Goal: Transaction & Acquisition: Purchase product/service

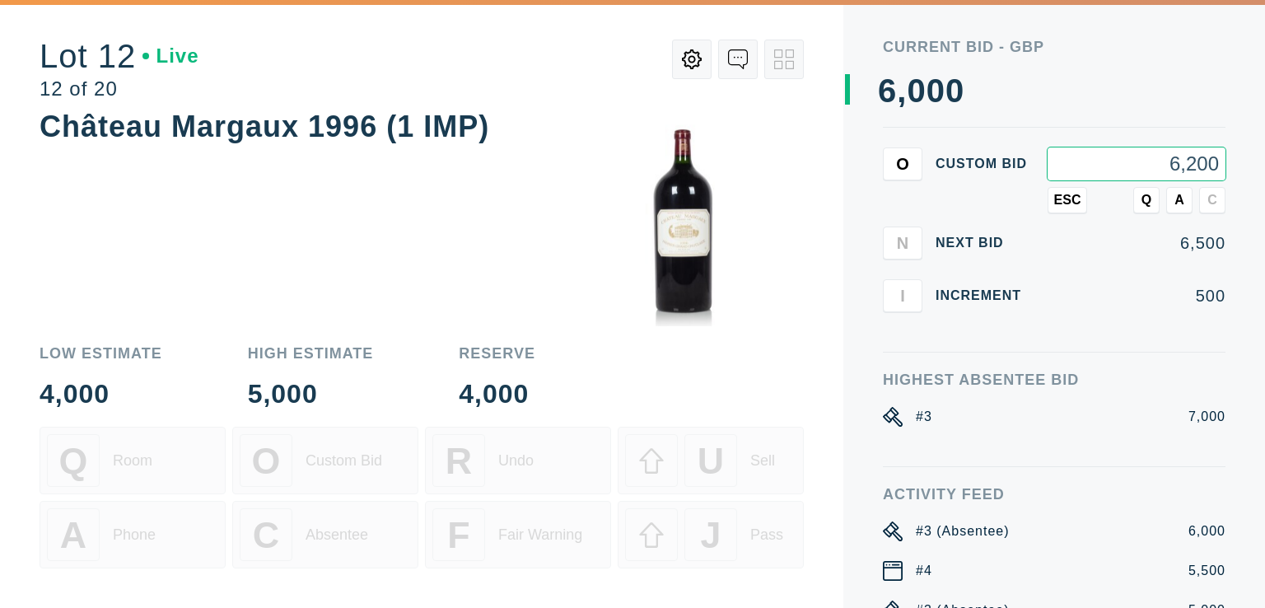
type input "6,200"
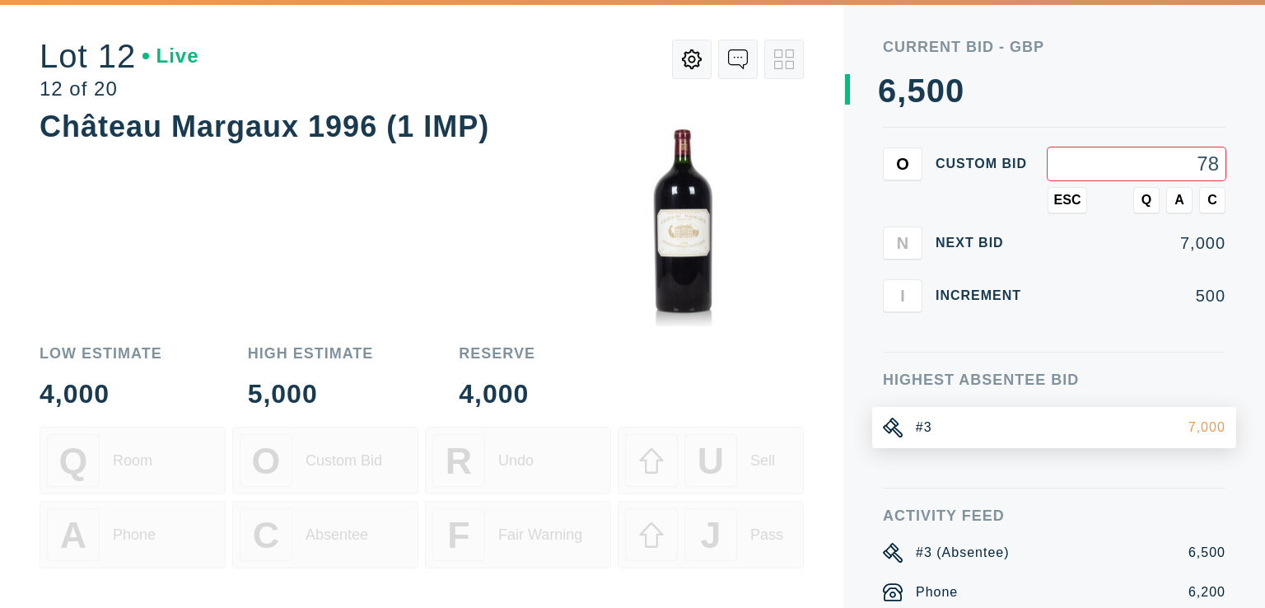
type input "7"
type input "6,800"
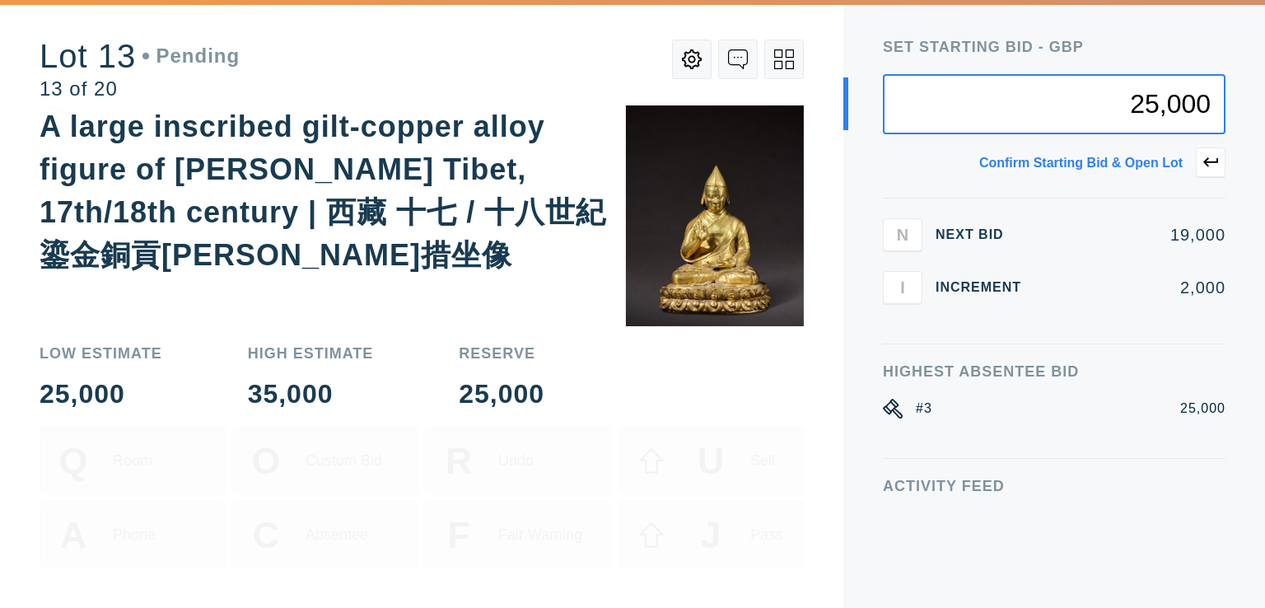
type input "25,000"
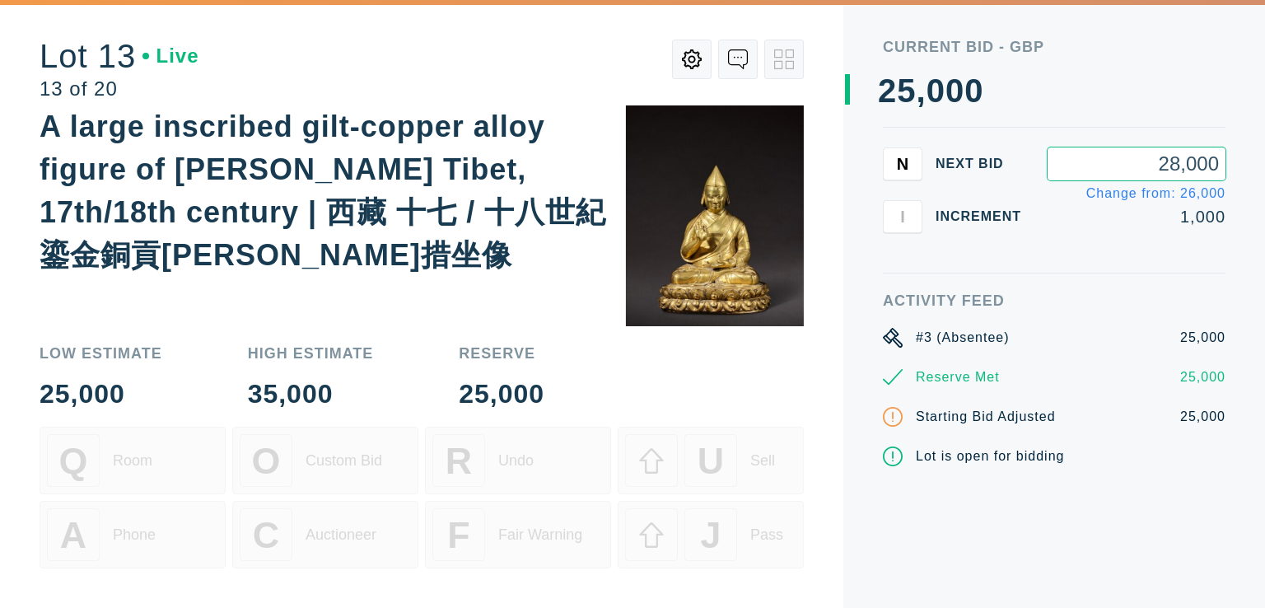
type input "28,000"
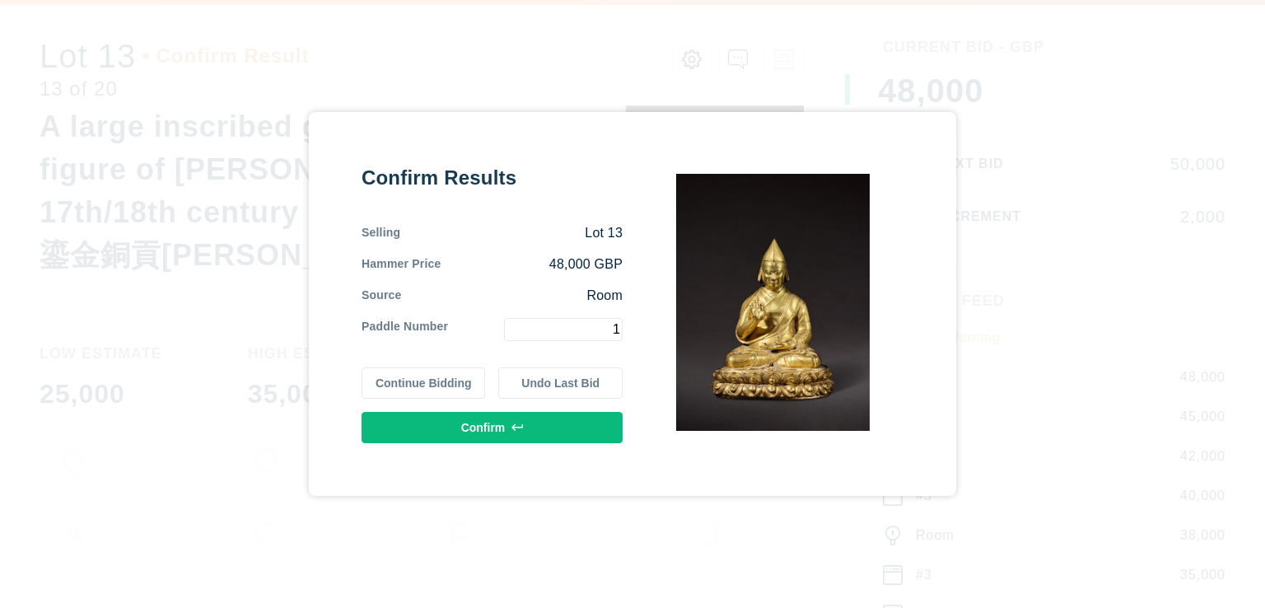
type input "1"
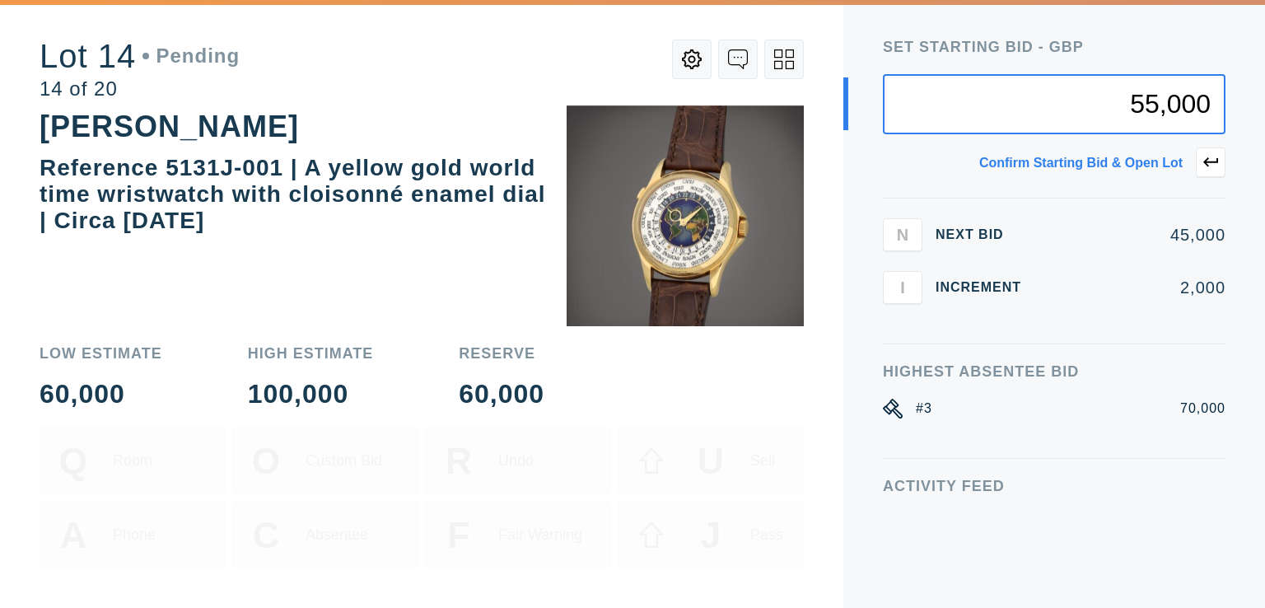
type input "55,000"
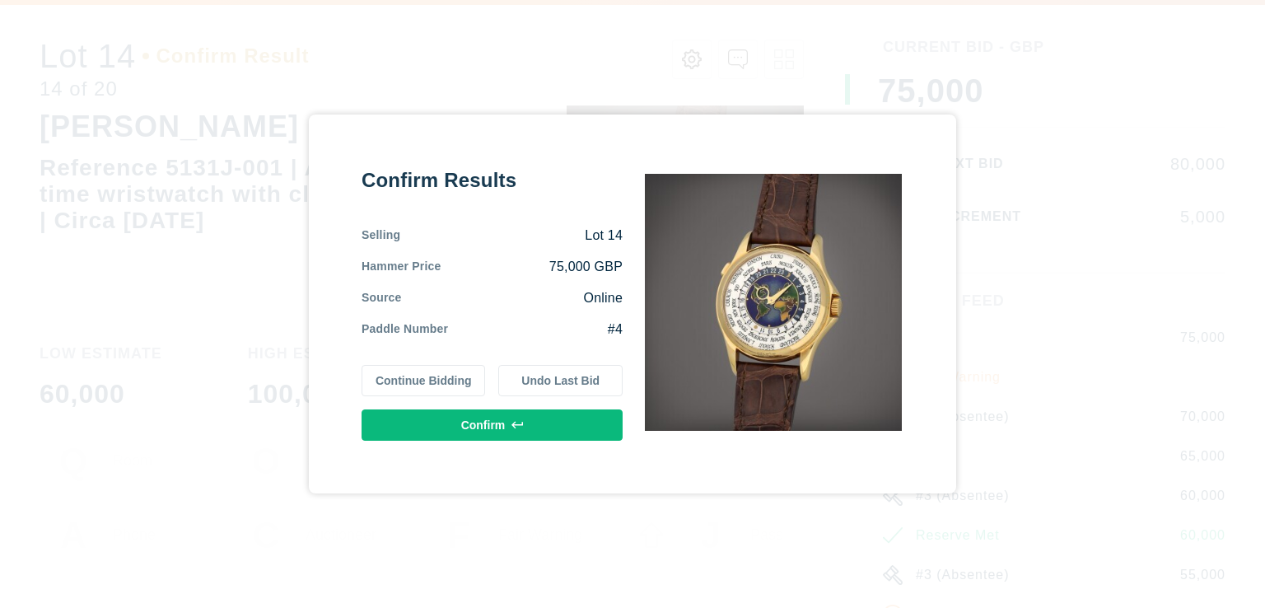
click at [379, 385] on button "Continue Bidding" at bounding box center [424, 380] width 124 height 31
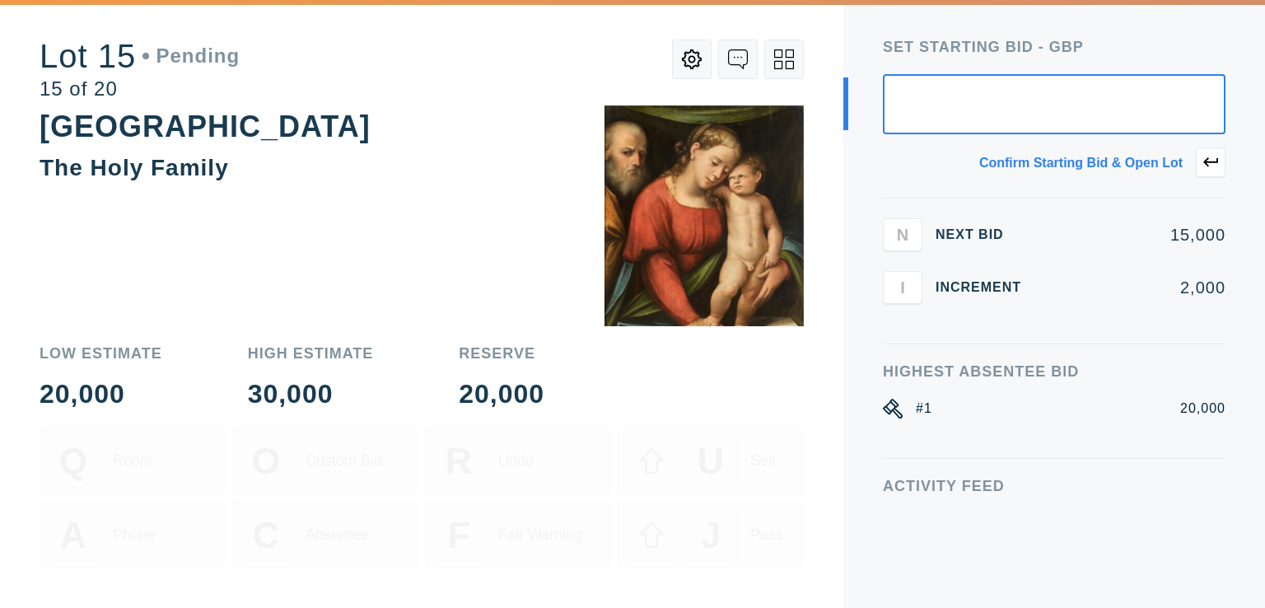
type input "7"
type input "20,000"
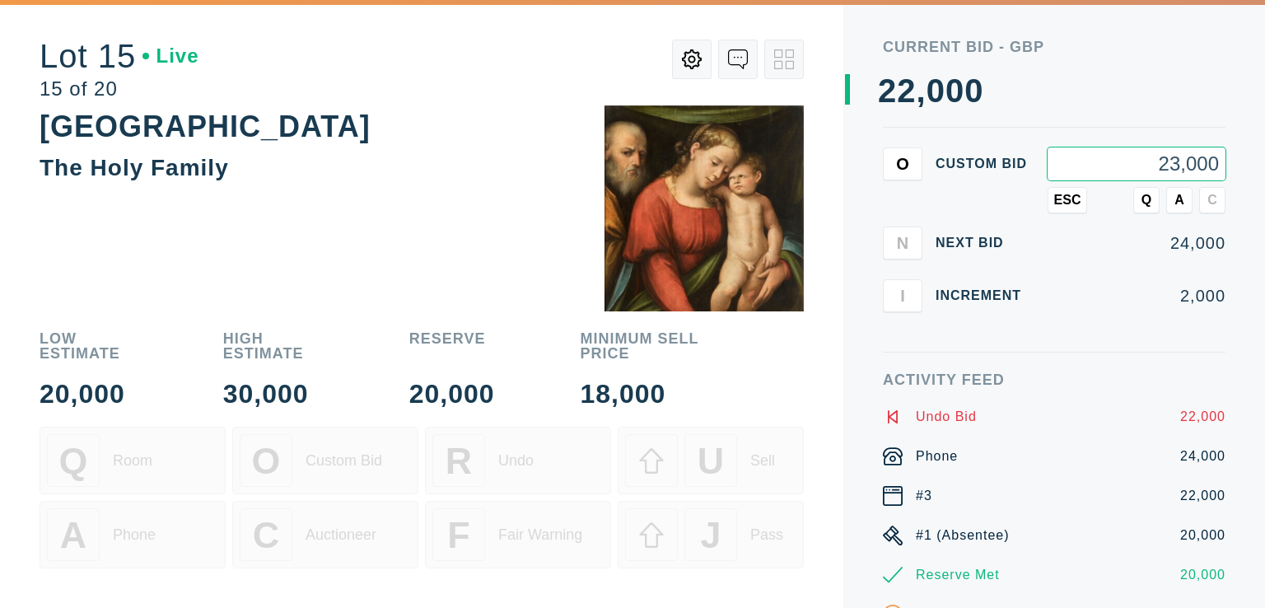
type input "23,000"
type input "25,000"
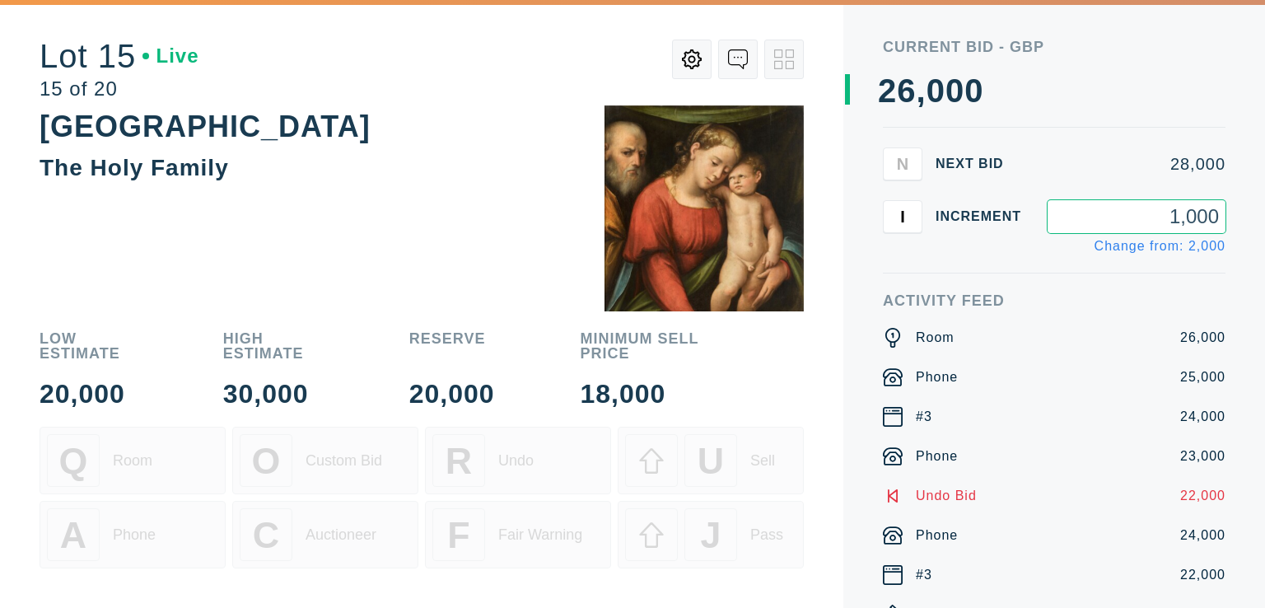
type input "1,000"
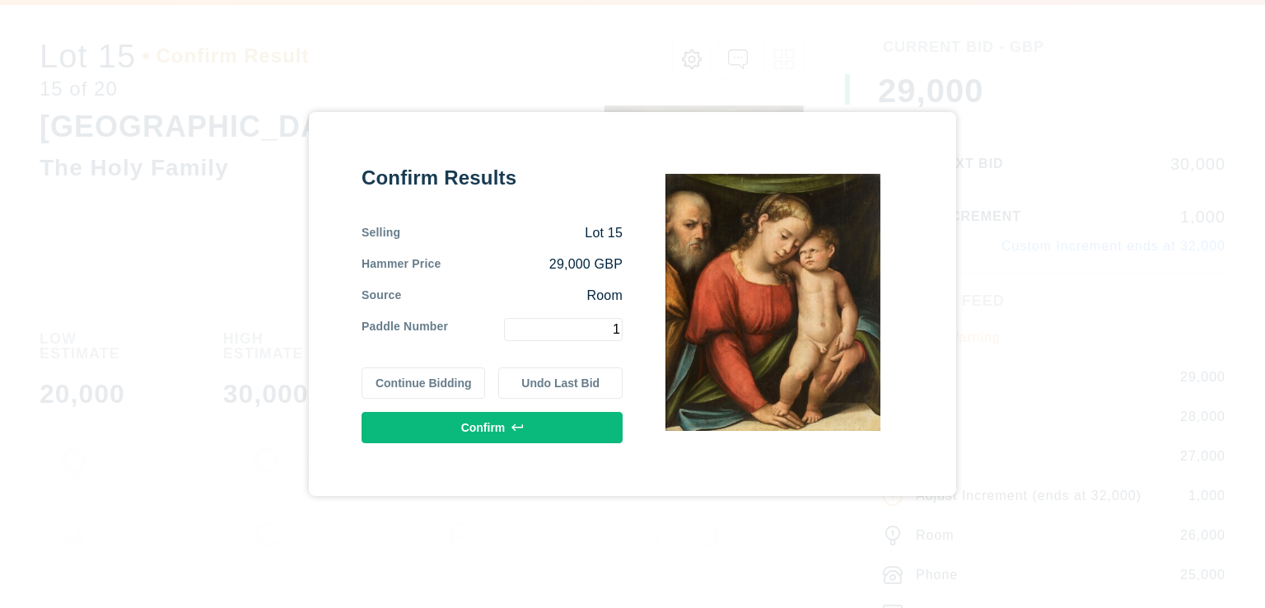
type input "1"
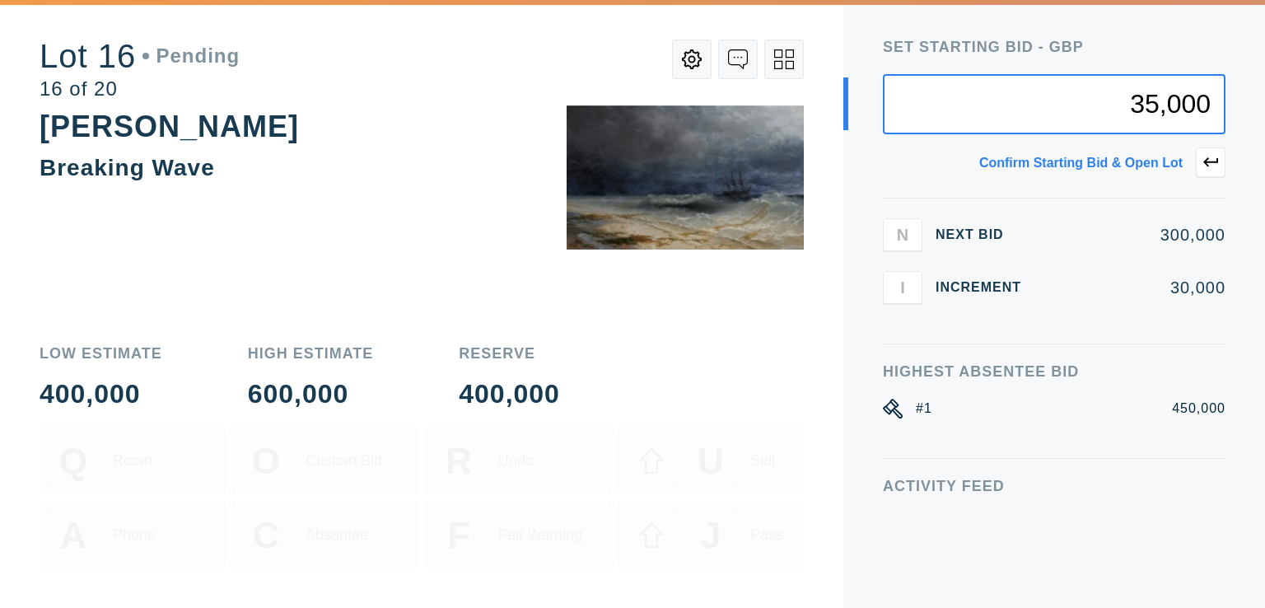
type input "35,000"
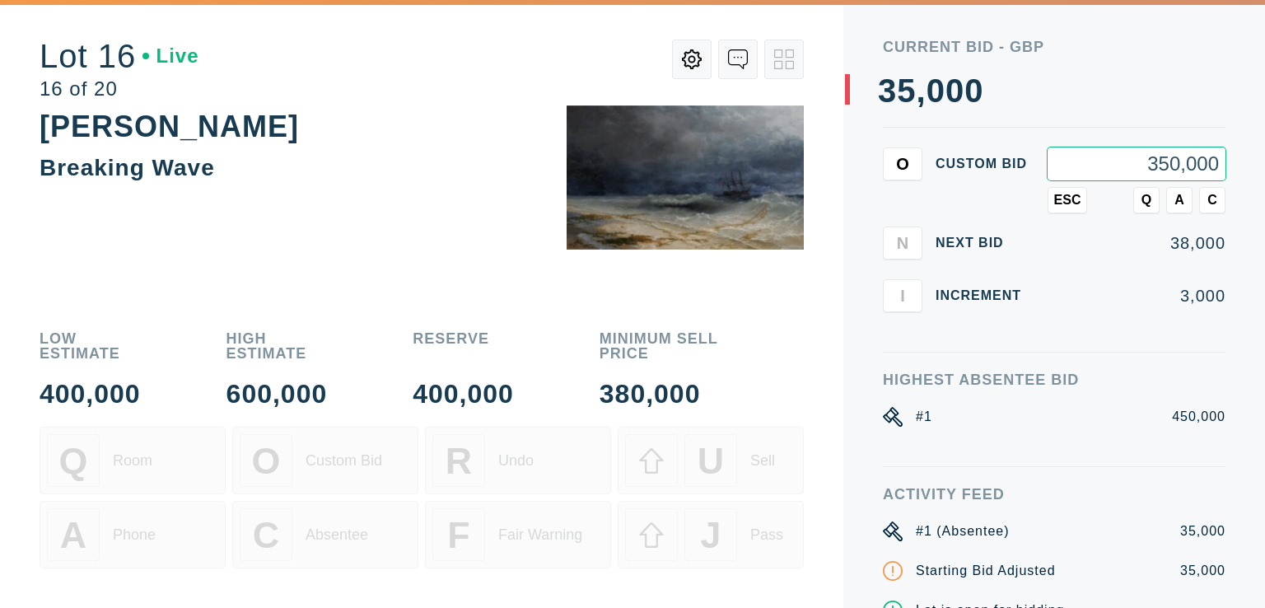
type input "350,000"
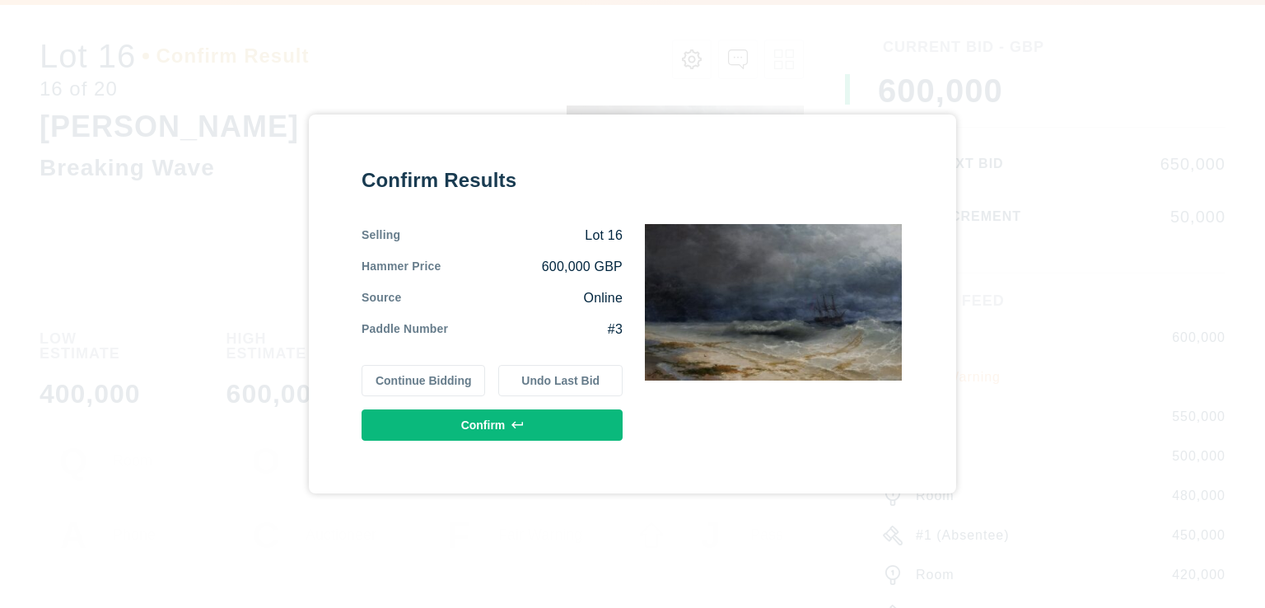
click at [415, 380] on button "Continue Bidding" at bounding box center [424, 380] width 124 height 31
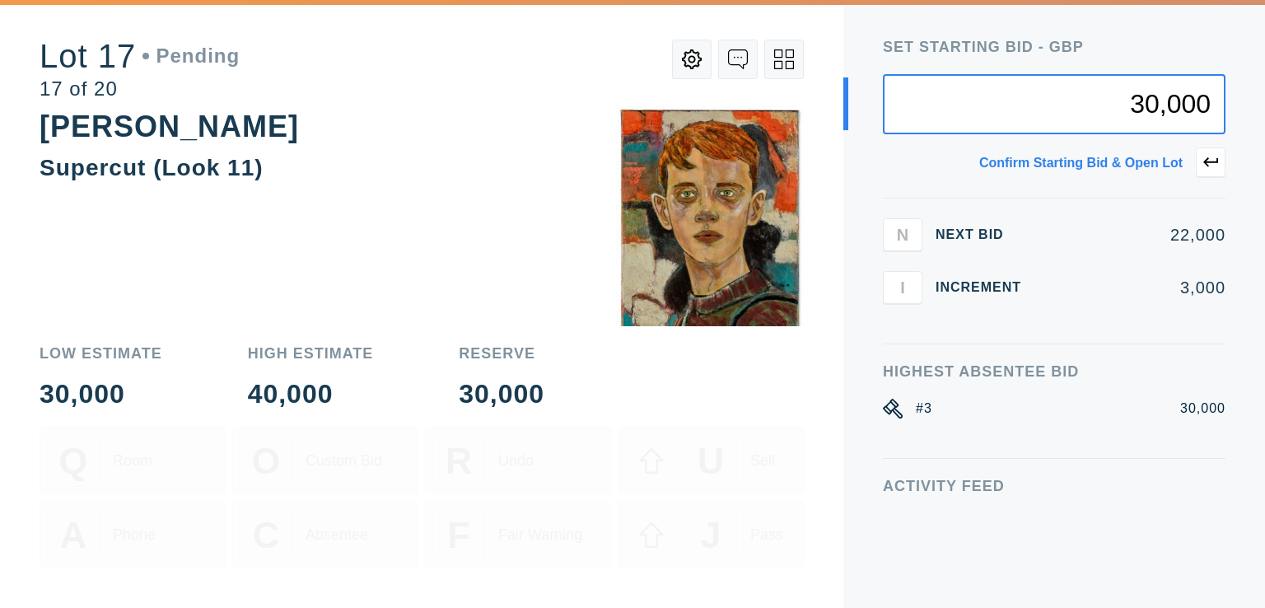
type input "30,000"
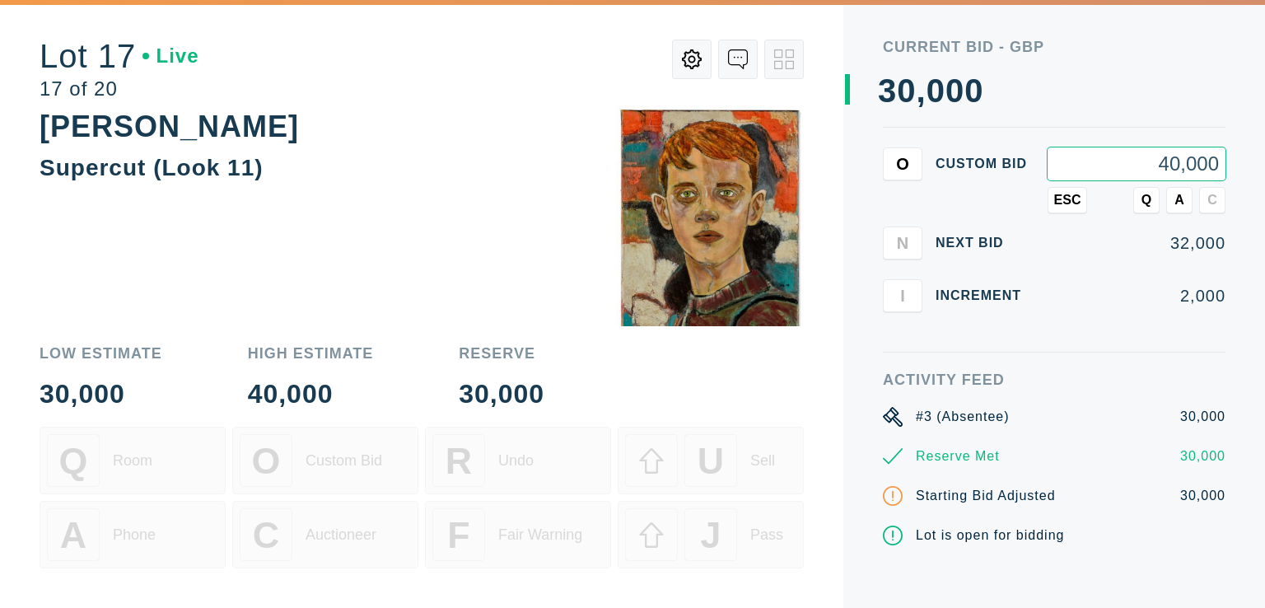
type input "40,000"
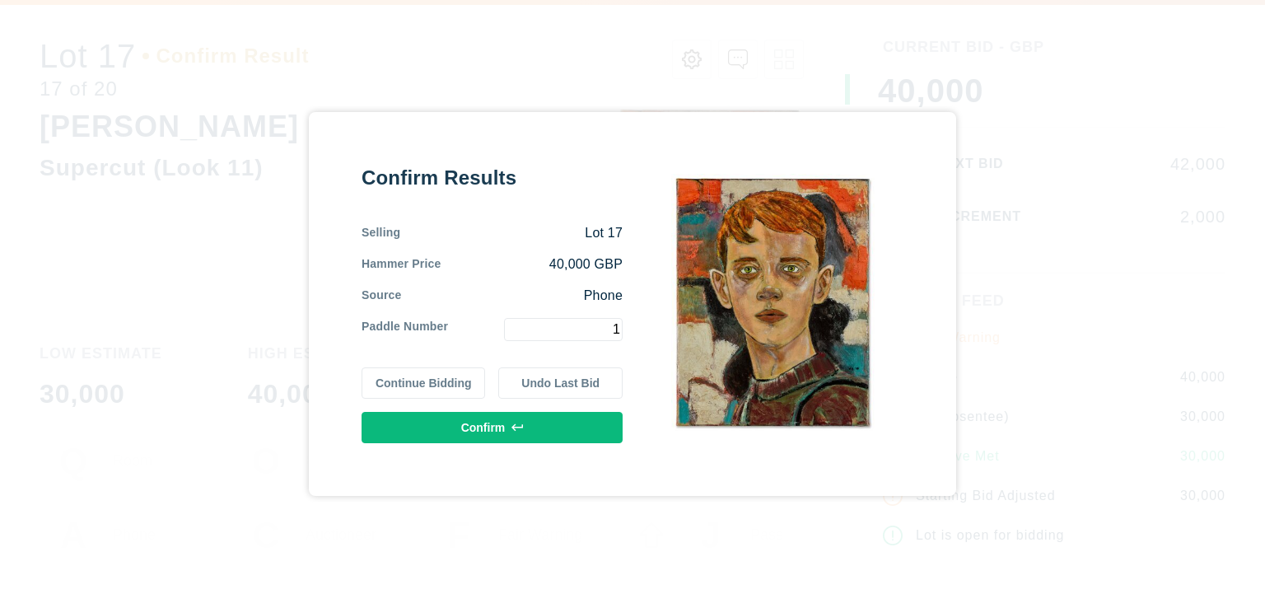
type input "1"
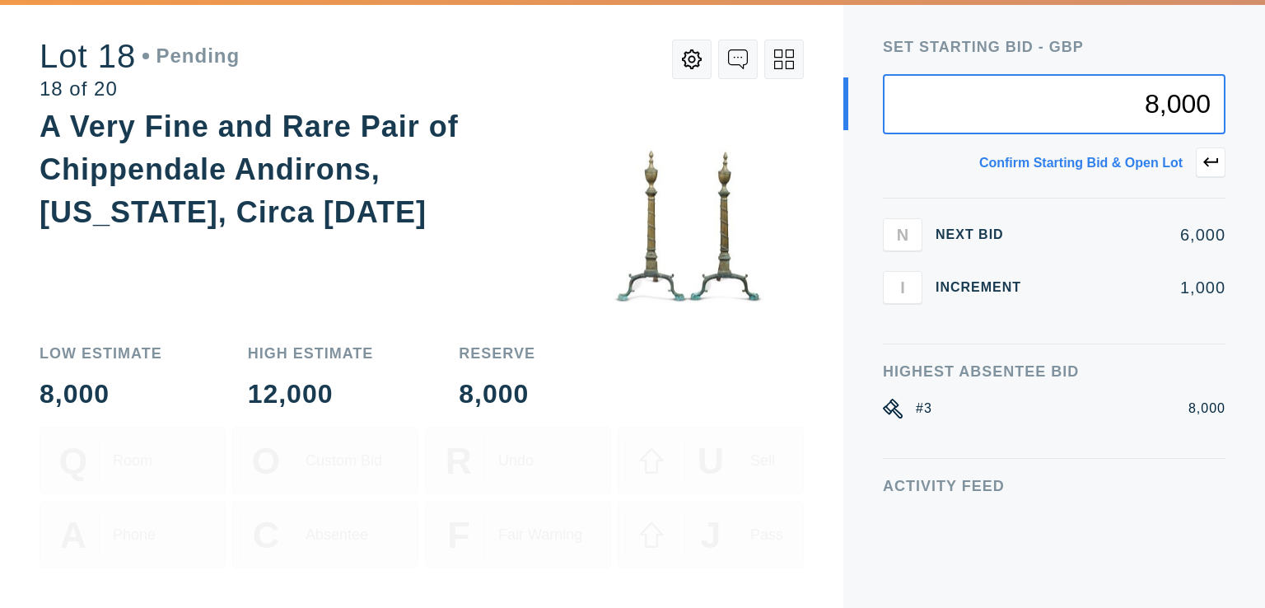
type input "8,000"
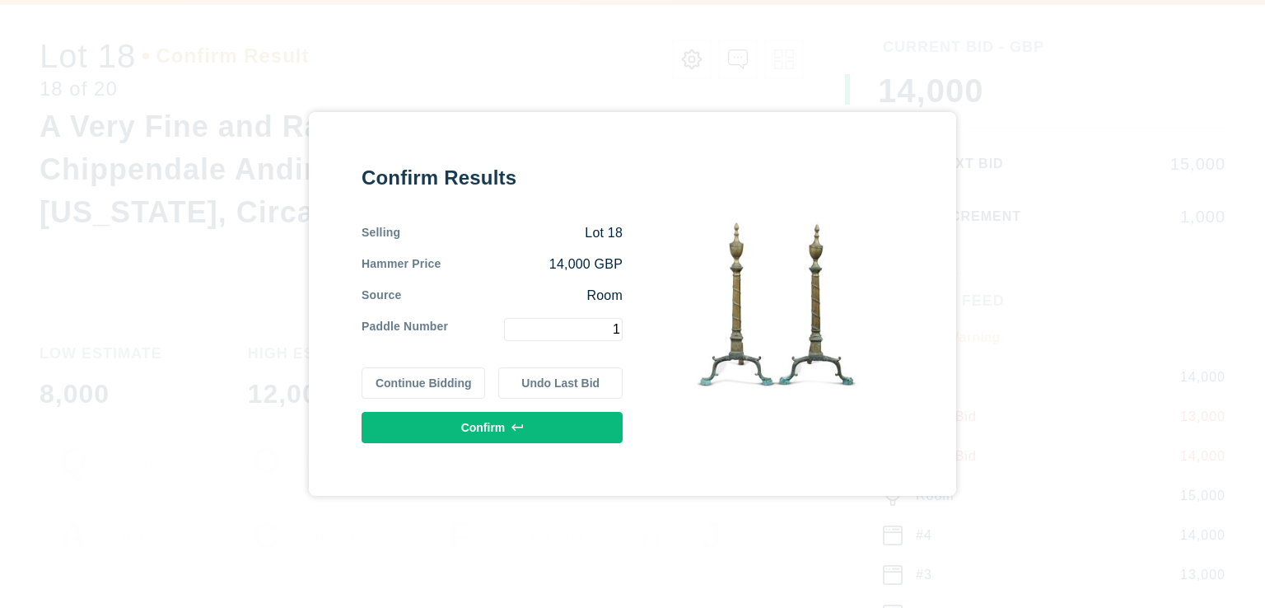
type input "1"
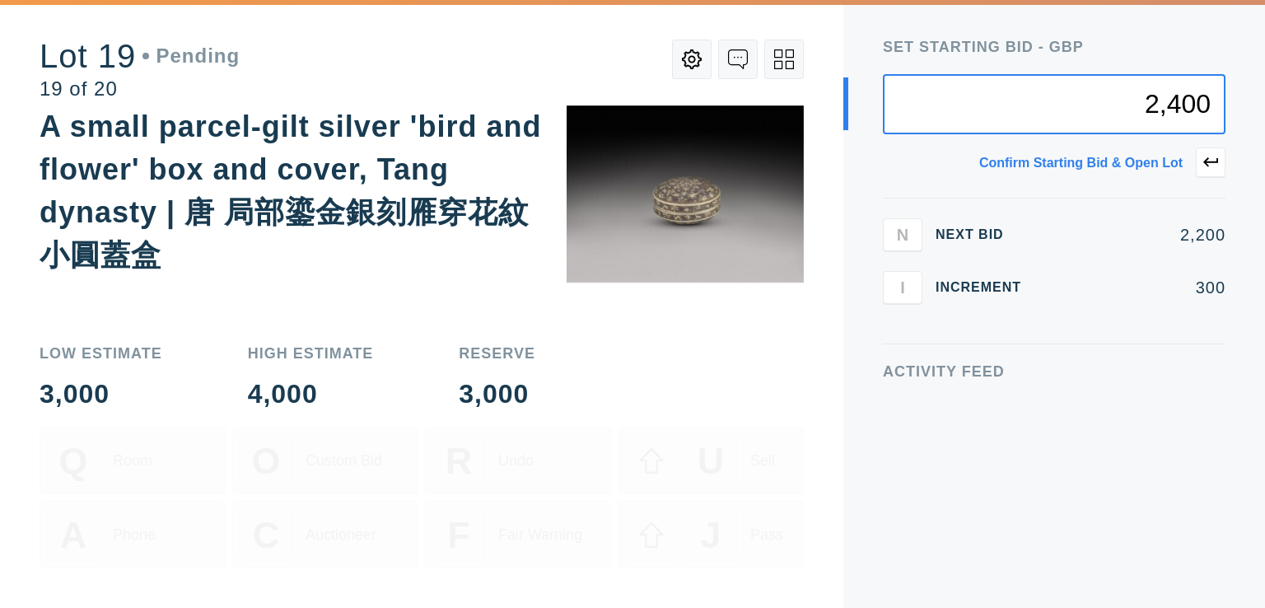
type input "2,400"
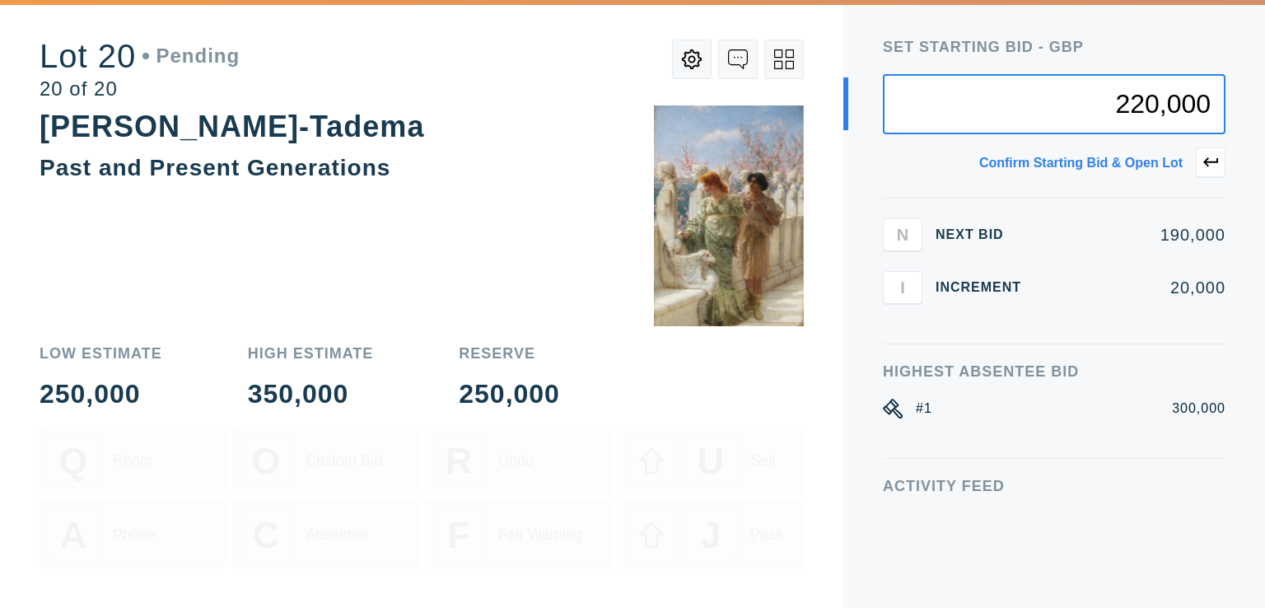
type input "220,000"
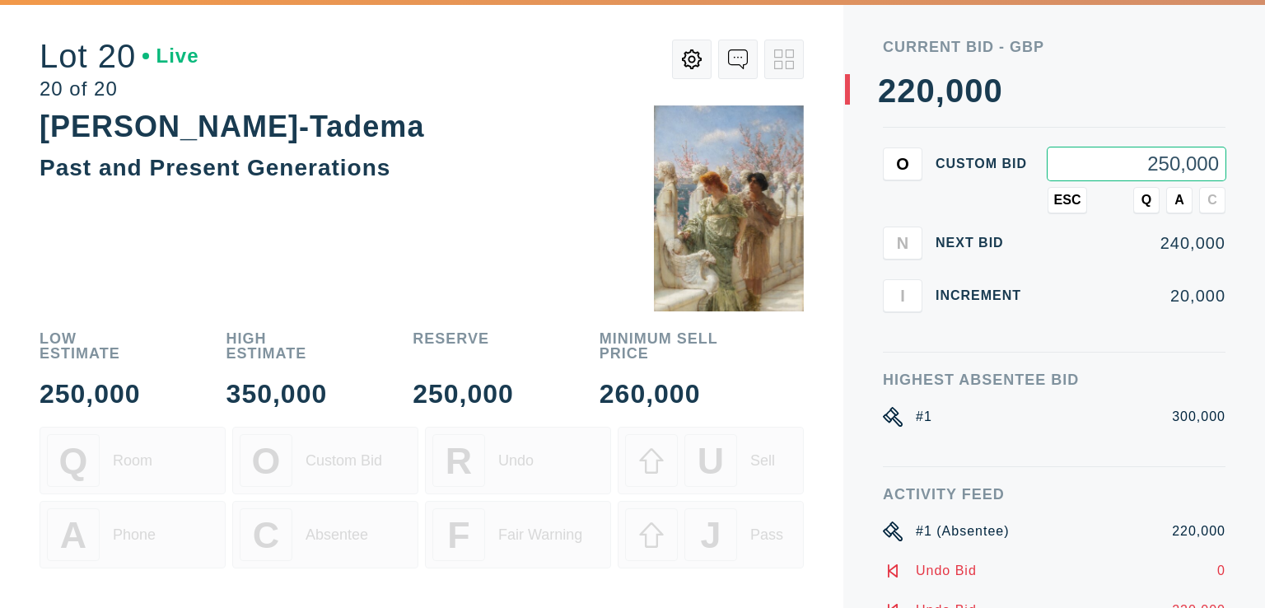
type input "250,000"
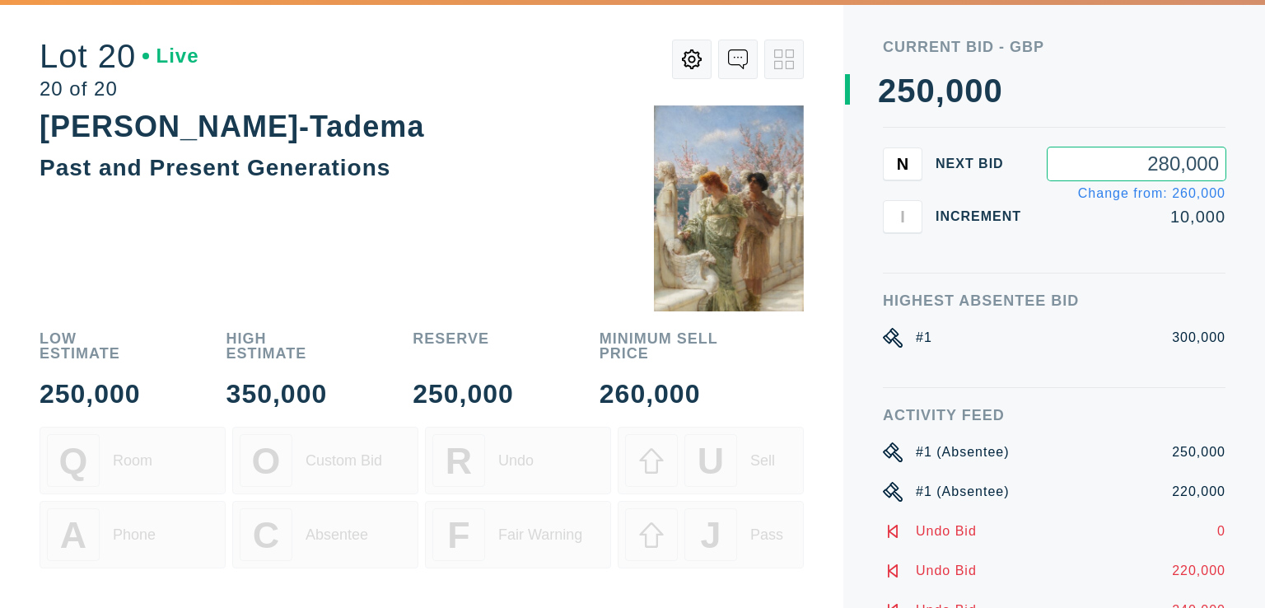
type input "280,000"
